Goal: Transaction & Acquisition: Purchase product/service

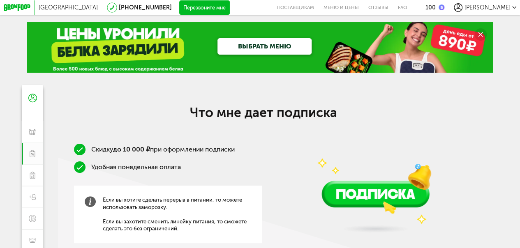
click at [286, 47] on link "ВЫБРАТЬ МЕНЮ" at bounding box center [264, 46] width 94 height 16
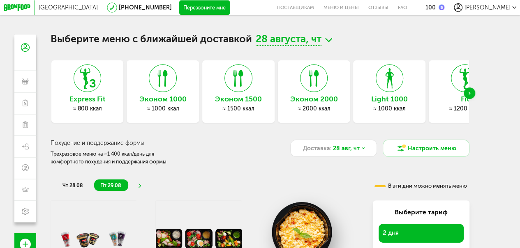
click at [86, 85] on icon at bounding box center [87, 79] width 27 height 28
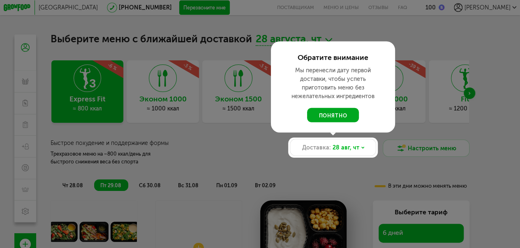
click at [333, 118] on button "понятно" at bounding box center [333, 115] width 52 height 14
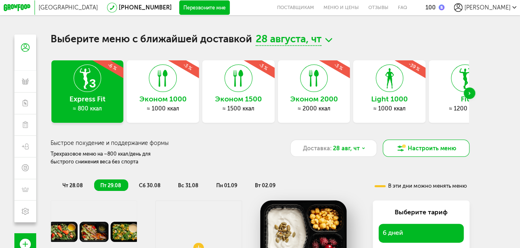
click at [433, 150] on button "Настроить меню" at bounding box center [426, 148] width 87 height 17
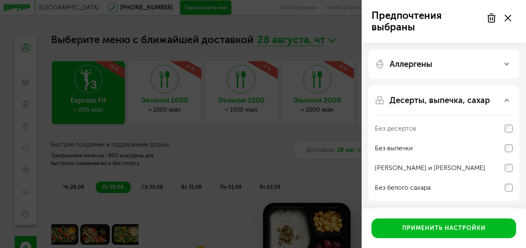
click at [254, 161] on div "Предпочтения выбраны Аллергены Десерты, выпечка, сахар Без десертов Без выпечки…" at bounding box center [263, 124] width 526 height 248
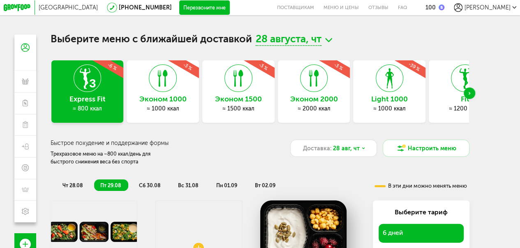
click at [473, 95] on div "Next slide" at bounding box center [469, 94] width 12 height 12
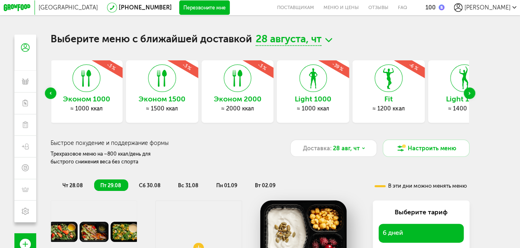
click at [473, 95] on div "Next slide" at bounding box center [469, 94] width 12 height 12
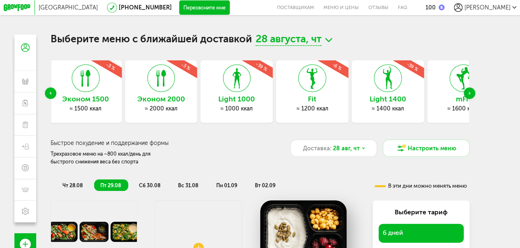
click at [50, 94] on use "Previous slide" at bounding box center [51, 93] width 2 height 3
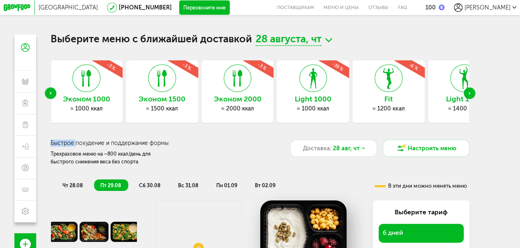
click at [50, 94] on use "Previous slide" at bounding box center [51, 93] width 2 height 3
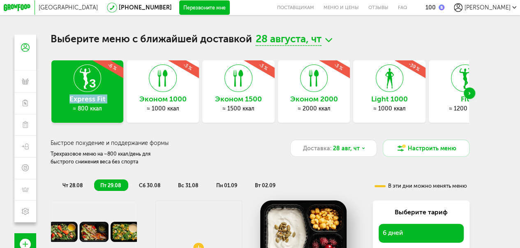
click at [48, 94] on div "Выберите меню с ближайшей доставкой 28 августа, чт Express Fit ≈ 800 ккал -6 % …" at bounding box center [259, 159] width 433 height 248
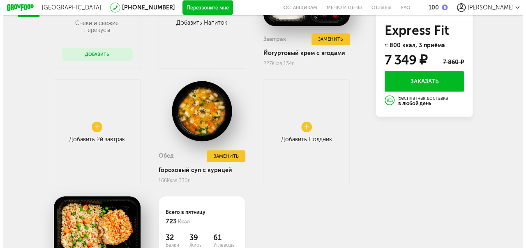
scroll to position [156, 0]
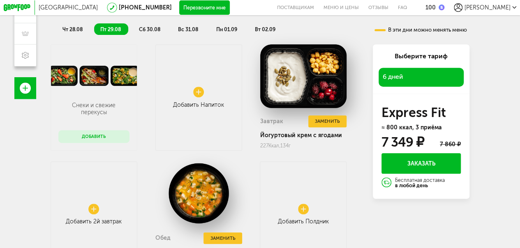
click at [94, 142] on button "Добавить" at bounding box center [93, 136] width 71 height 13
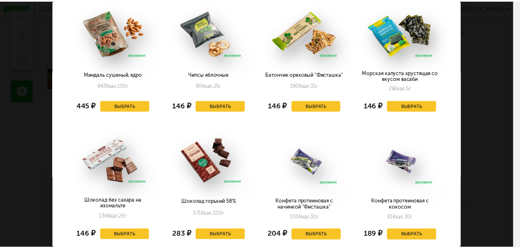
scroll to position [0, 0]
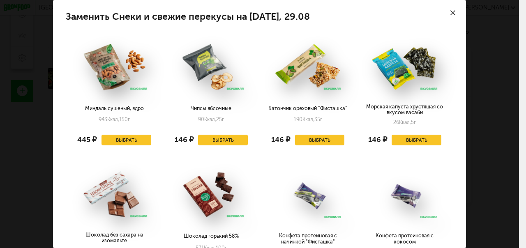
click at [447, 16] on div at bounding box center [452, 12] width 25 height 25
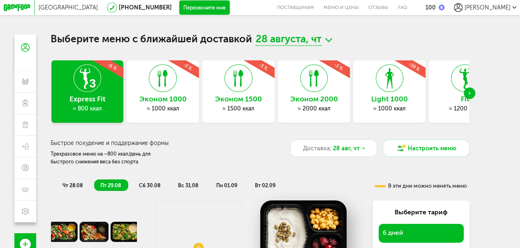
scroll to position [82, 0]
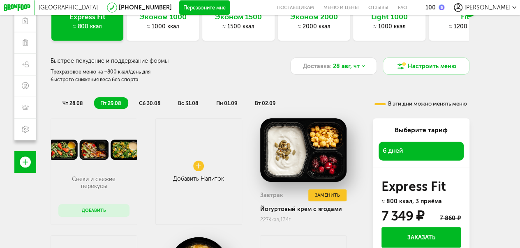
click at [144, 102] on span "сб 30.08" at bounding box center [149, 103] width 21 height 6
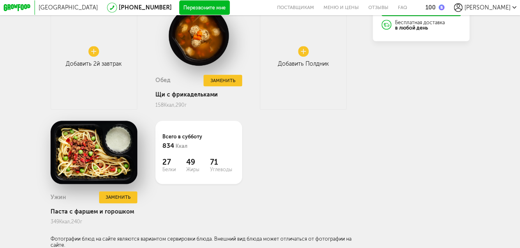
scroll to position [115, 0]
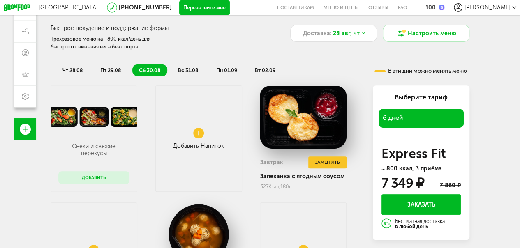
click at [191, 70] on span "вс 31.08" at bounding box center [188, 70] width 20 height 6
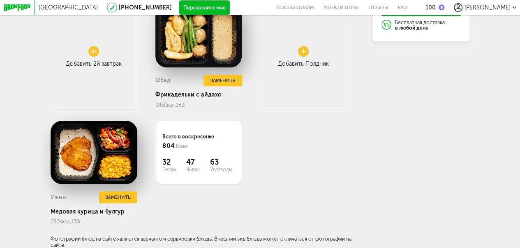
scroll to position [156, 0]
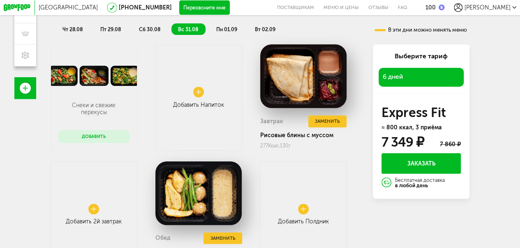
click at [75, 30] on span "чт 28.08" at bounding box center [72, 29] width 20 height 6
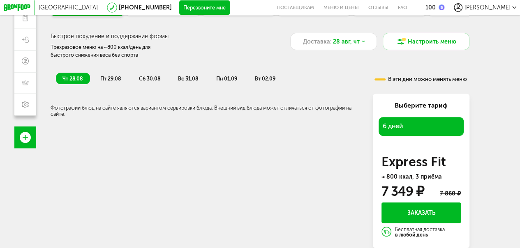
scroll to position [111, 0]
click at [111, 76] on span "пт 29.08" at bounding box center [110, 79] width 21 height 6
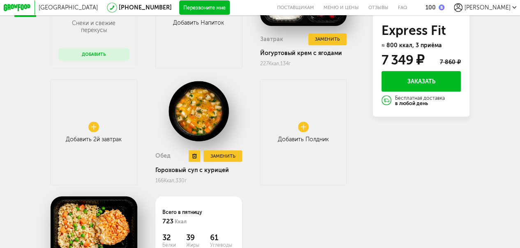
scroll to position [33, 0]
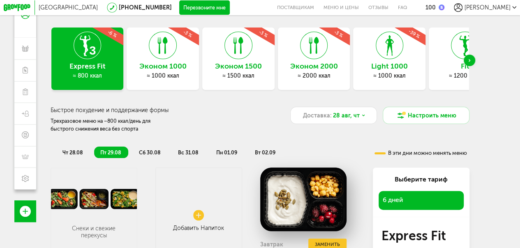
click at [269, 154] on span "вт 02.09" at bounding box center [265, 153] width 21 height 6
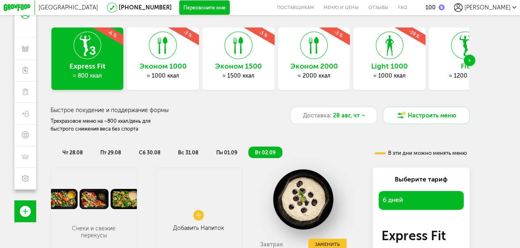
scroll to position [115, 0]
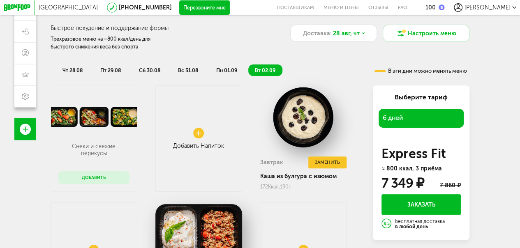
click at [439, 117] on div "6 дней" at bounding box center [420, 118] width 85 height 19
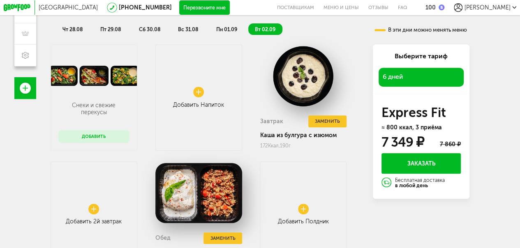
scroll to position [74, 0]
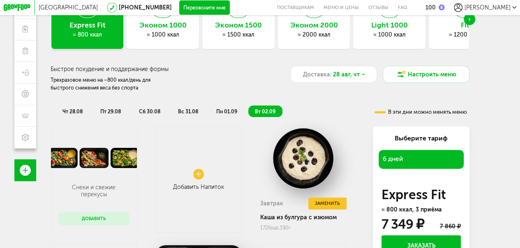
click at [399, 161] on span "6 дней" at bounding box center [393, 159] width 20 height 8
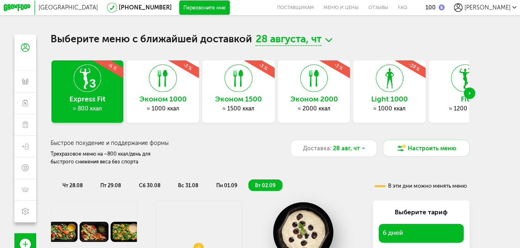
scroll to position [82, 0]
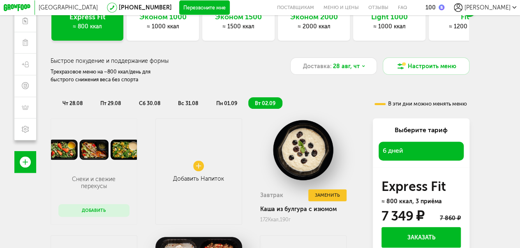
click at [422, 148] on div "6 дней" at bounding box center [420, 151] width 85 height 19
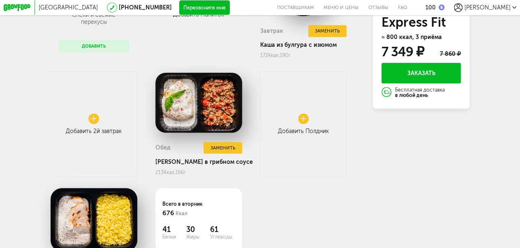
scroll to position [0, 0]
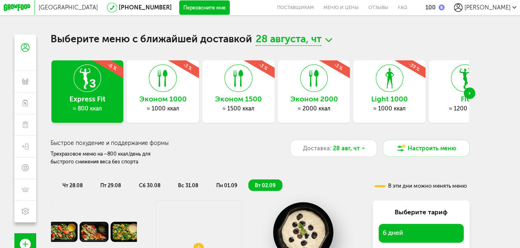
click at [330, 41] on icon at bounding box center [328, 40] width 7 height 9
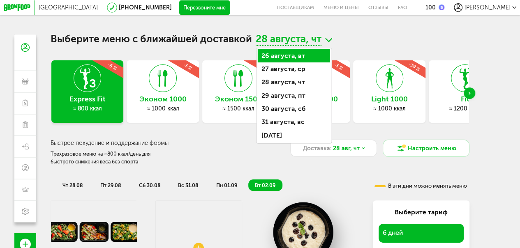
click at [293, 57] on li "26 августа, вт" at bounding box center [294, 55] width 72 height 13
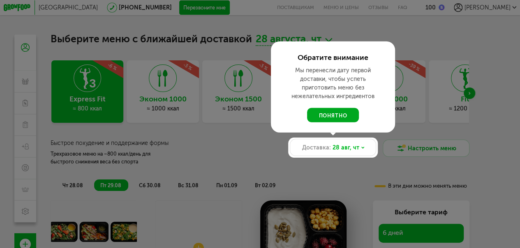
click at [337, 118] on button "понятно" at bounding box center [333, 115] width 52 height 14
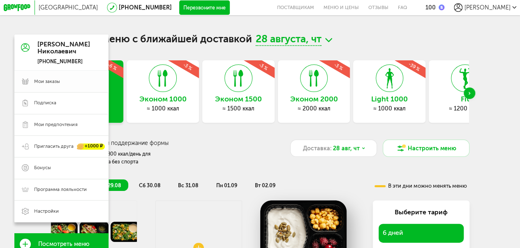
click at [45, 84] on span "Мои заказы" at bounding box center [47, 81] width 26 height 7
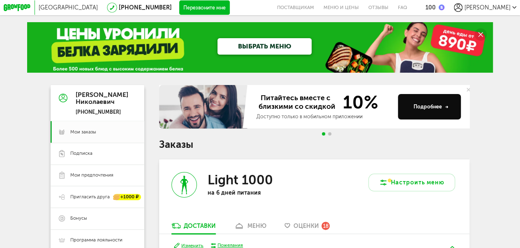
scroll to position [90, 0]
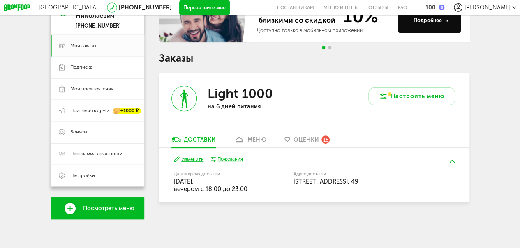
click at [201, 137] on div "Доставки" at bounding box center [200, 139] width 32 height 7
click at [226, 159] on div "Пожелания" at bounding box center [229, 159] width 25 height 7
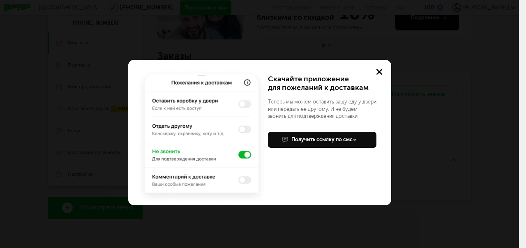
click at [241, 130] on img at bounding box center [201, 136] width 133 height 138
click at [242, 129] on img at bounding box center [201, 136] width 133 height 138
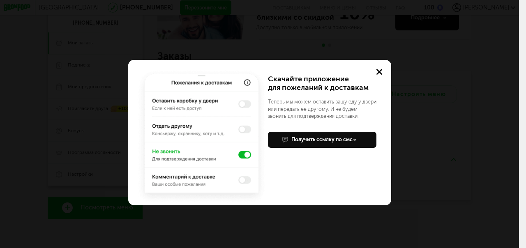
click at [242, 129] on img at bounding box center [201, 136] width 133 height 138
click at [382, 71] on icon at bounding box center [379, 72] width 6 height 6
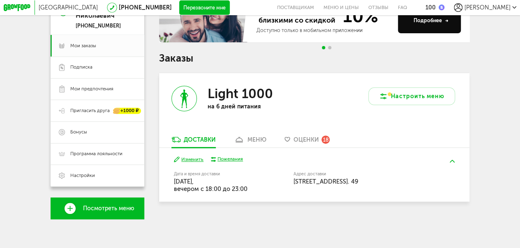
click at [249, 136] on div "меню" at bounding box center [256, 139] width 19 height 7
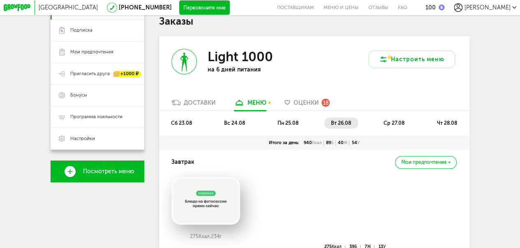
scroll to position [82, 0]
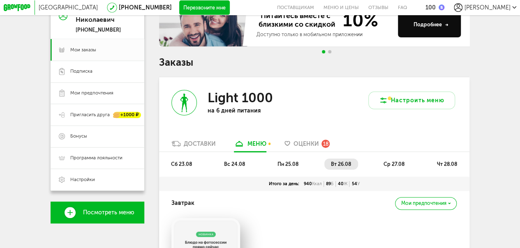
click at [395, 164] on span "ср 27.08" at bounding box center [393, 164] width 21 height 6
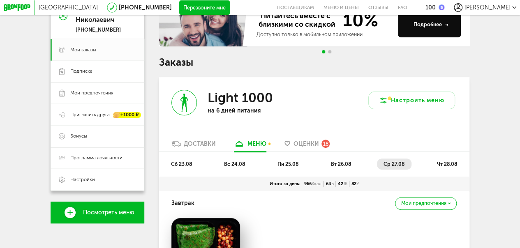
click at [440, 165] on span "чт 28.08" at bounding box center [446, 164] width 20 height 6
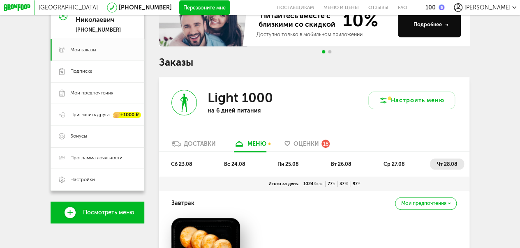
scroll to position [123, 0]
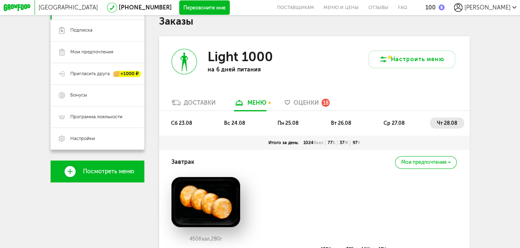
click at [180, 126] on span "сб 23.08" at bounding box center [181, 123] width 21 height 6
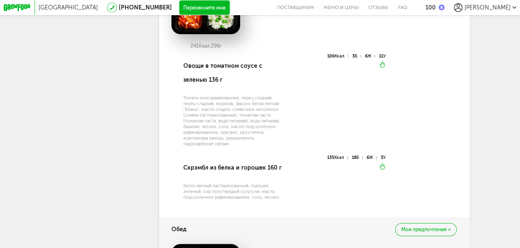
scroll to position [111, 0]
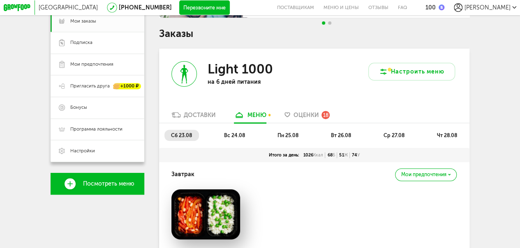
click at [234, 138] on span "вс 24.08" at bounding box center [234, 135] width 21 height 6
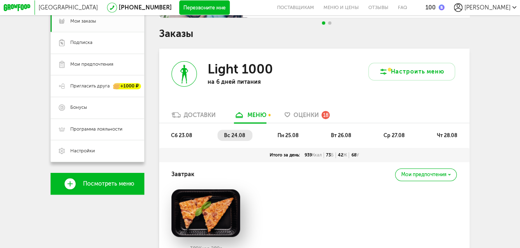
scroll to position [0, 0]
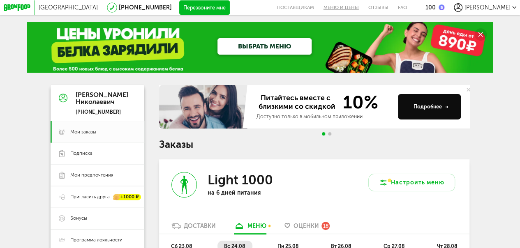
click at [358, 7] on link "Меню и цены" at bounding box center [340, 7] width 45 height 15
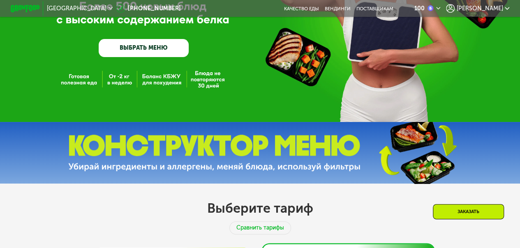
scroll to position [247, 0]
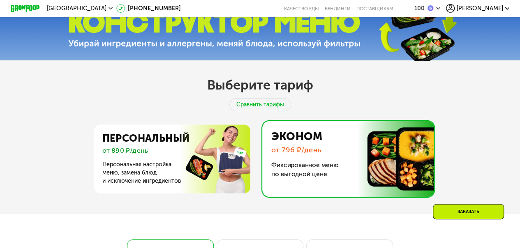
click at [327, 163] on img at bounding box center [346, 159] width 176 height 76
click at [329, 159] on img at bounding box center [346, 159] width 176 height 76
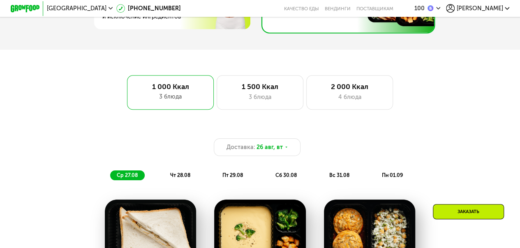
scroll to position [493, 0]
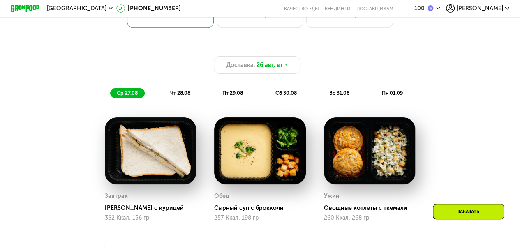
click at [284, 96] on span "сб 30.08" at bounding box center [285, 93] width 21 height 6
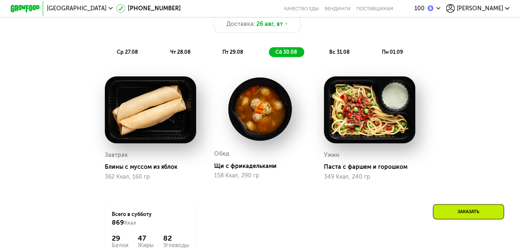
scroll to position [575, 0]
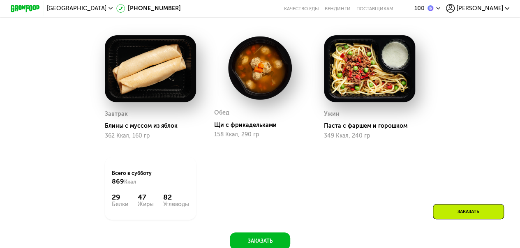
click at [485, 211] on div "Заказать" at bounding box center [468, 211] width 71 height 15
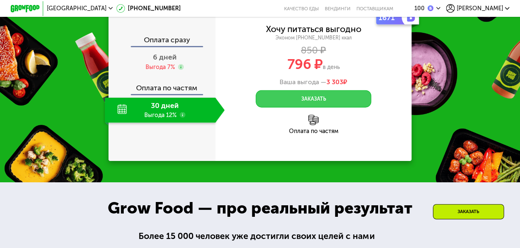
scroll to position [809, 0]
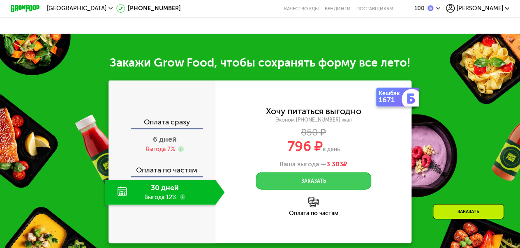
click at [314, 186] on button "Заказать" at bounding box center [313, 181] width 115 height 17
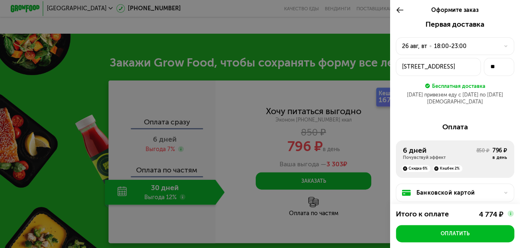
click at [397, 9] on icon at bounding box center [400, 10] width 8 height 9
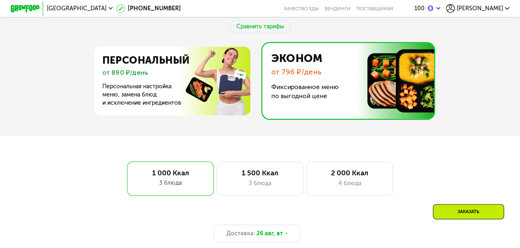
scroll to position [78, 0]
